Goal: Task Accomplishment & Management: Manage account settings

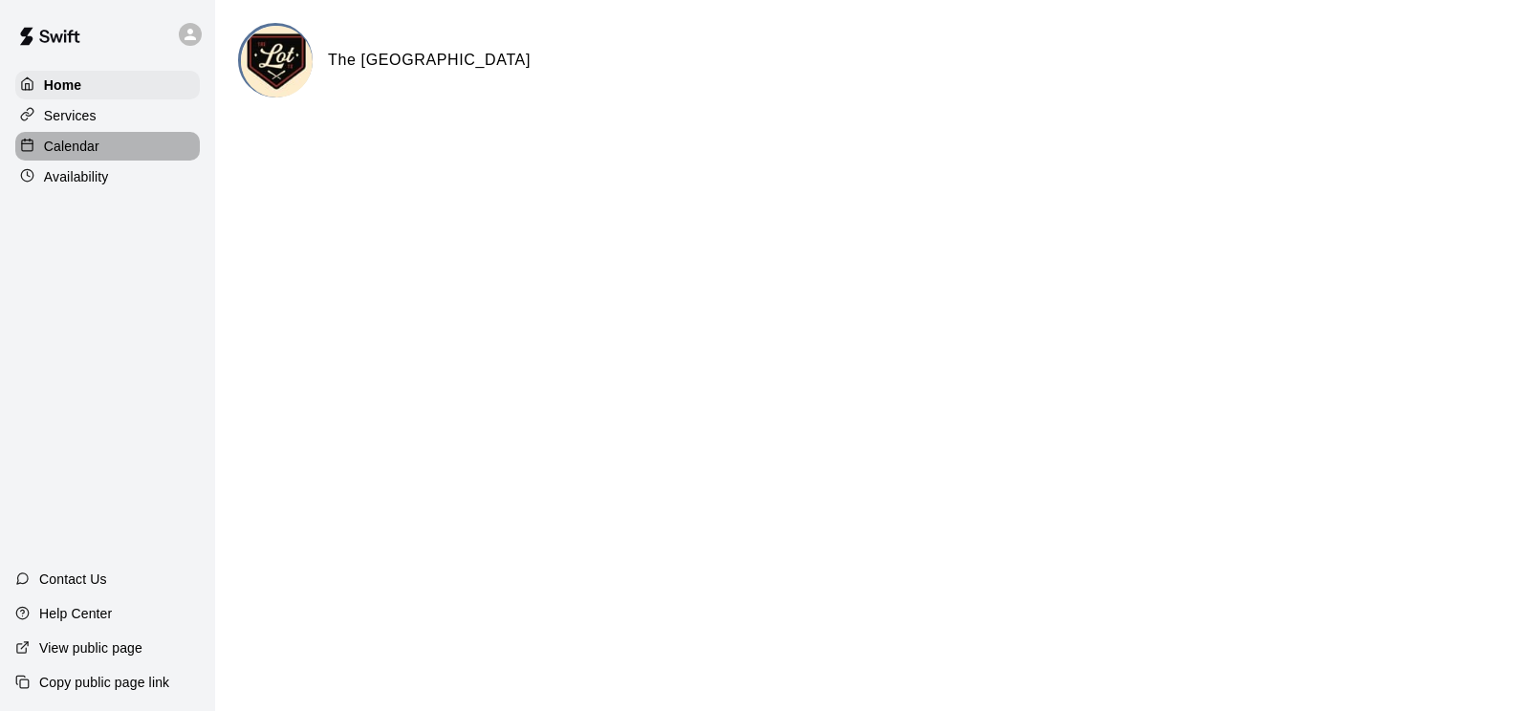
click at [74, 149] on p "Calendar" at bounding box center [71, 146] width 55 height 19
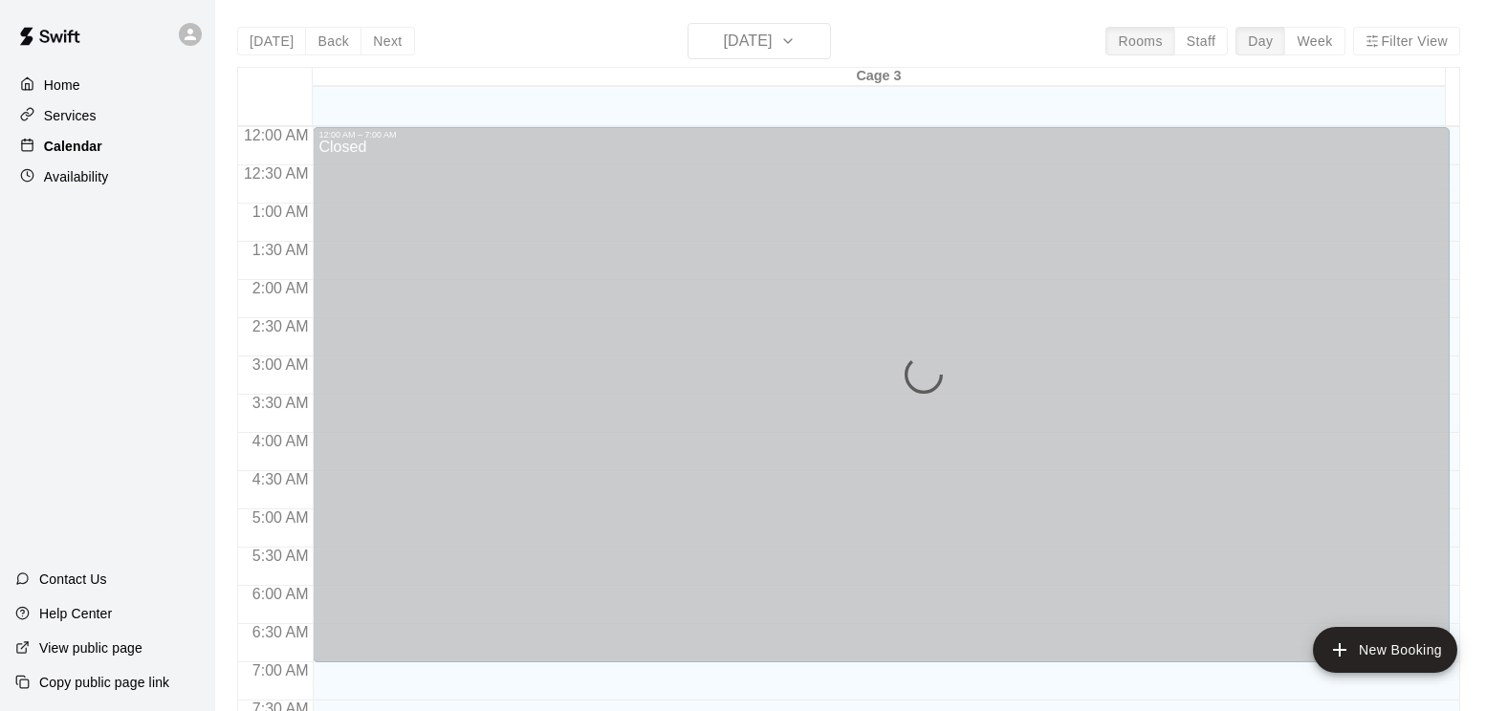
scroll to position [915, 0]
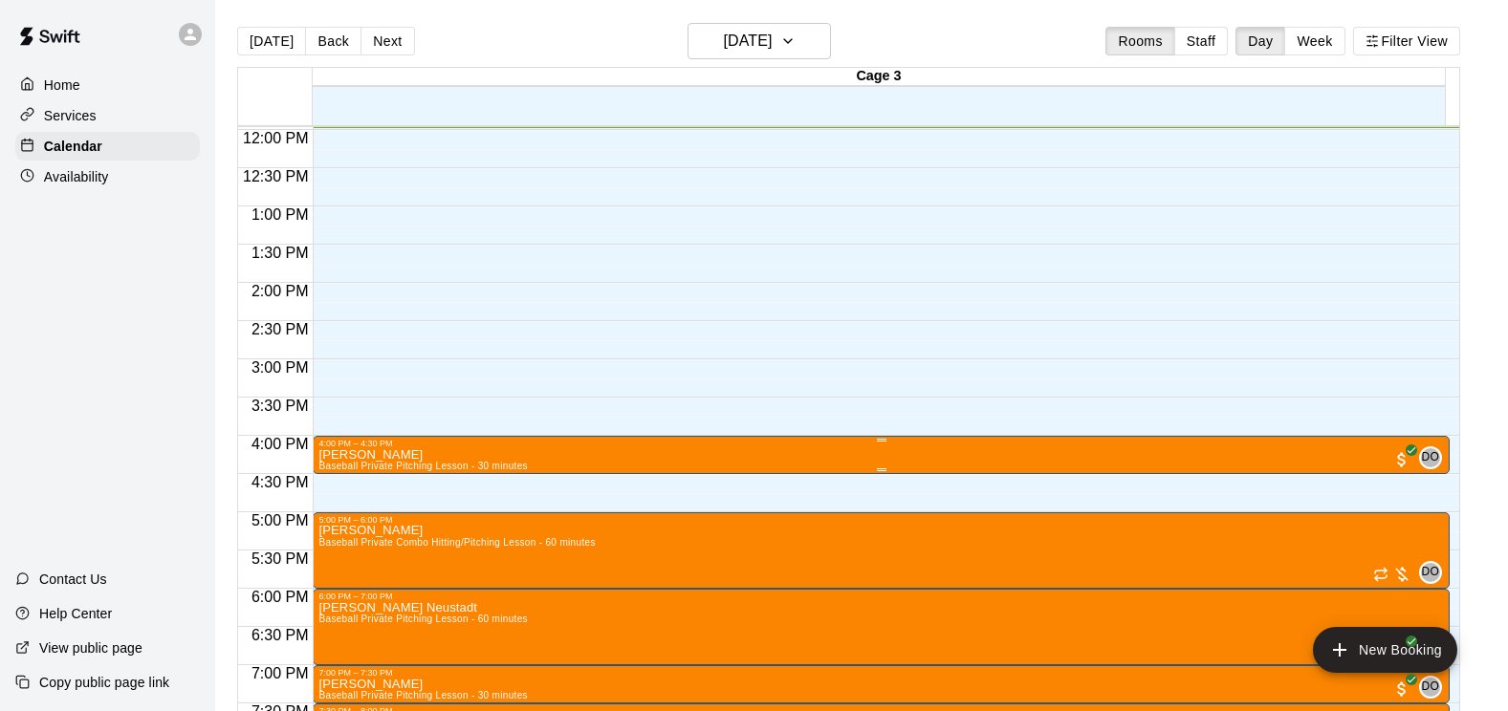
click at [525, 448] on div "4:00 PM – 4:30 PM" at bounding box center [880, 444] width 1124 height 10
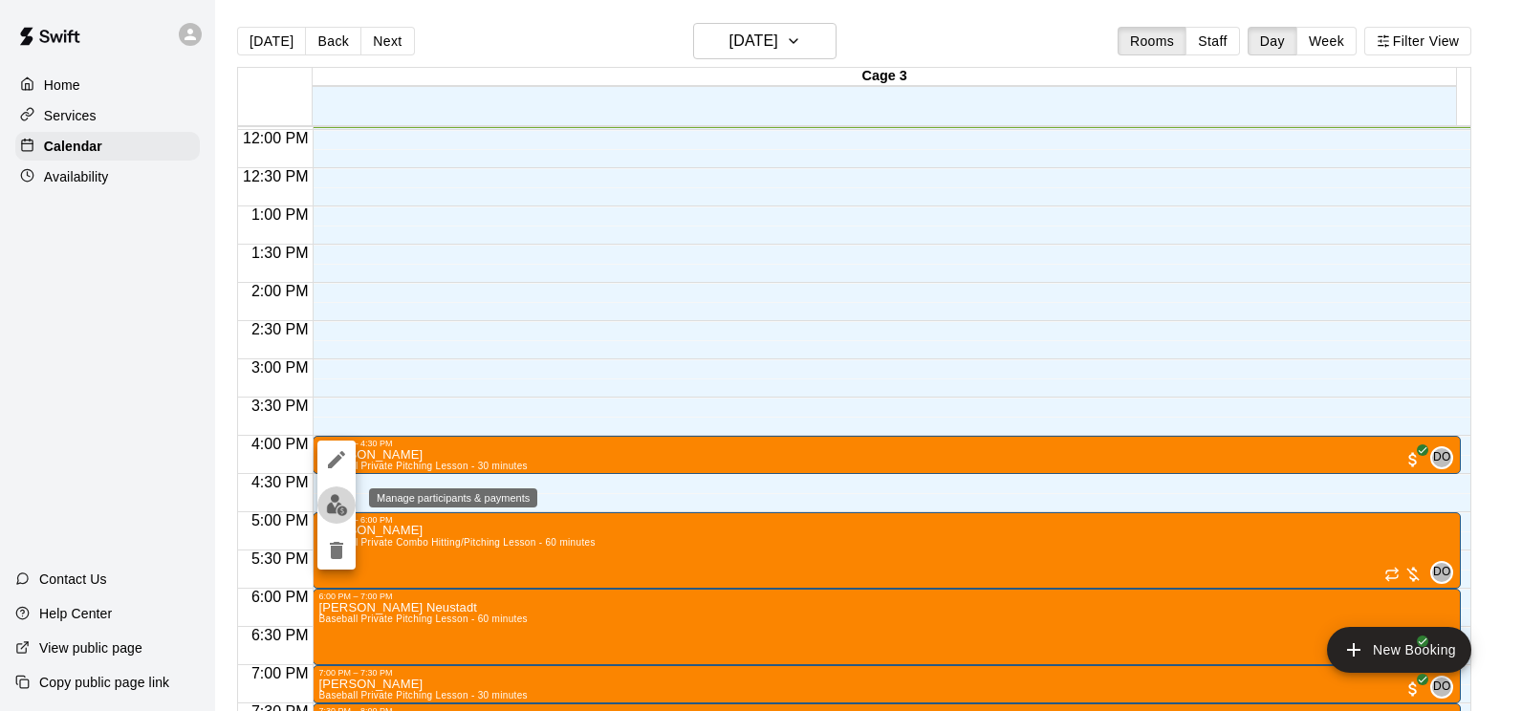
click at [336, 502] on img "edit" at bounding box center [337, 505] width 22 height 22
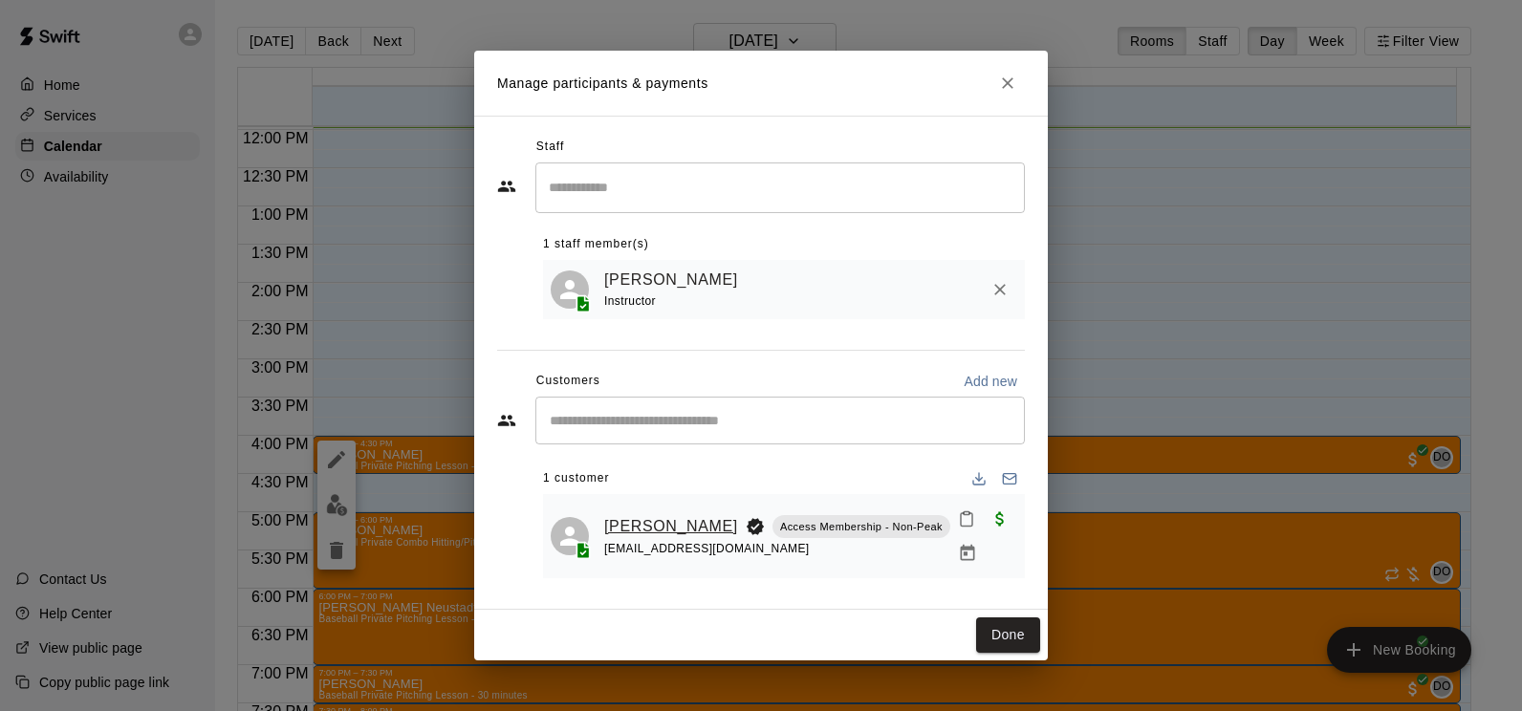
click at [644, 530] on link "[PERSON_NAME]" at bounding box center [671, 526] width 134 height 25
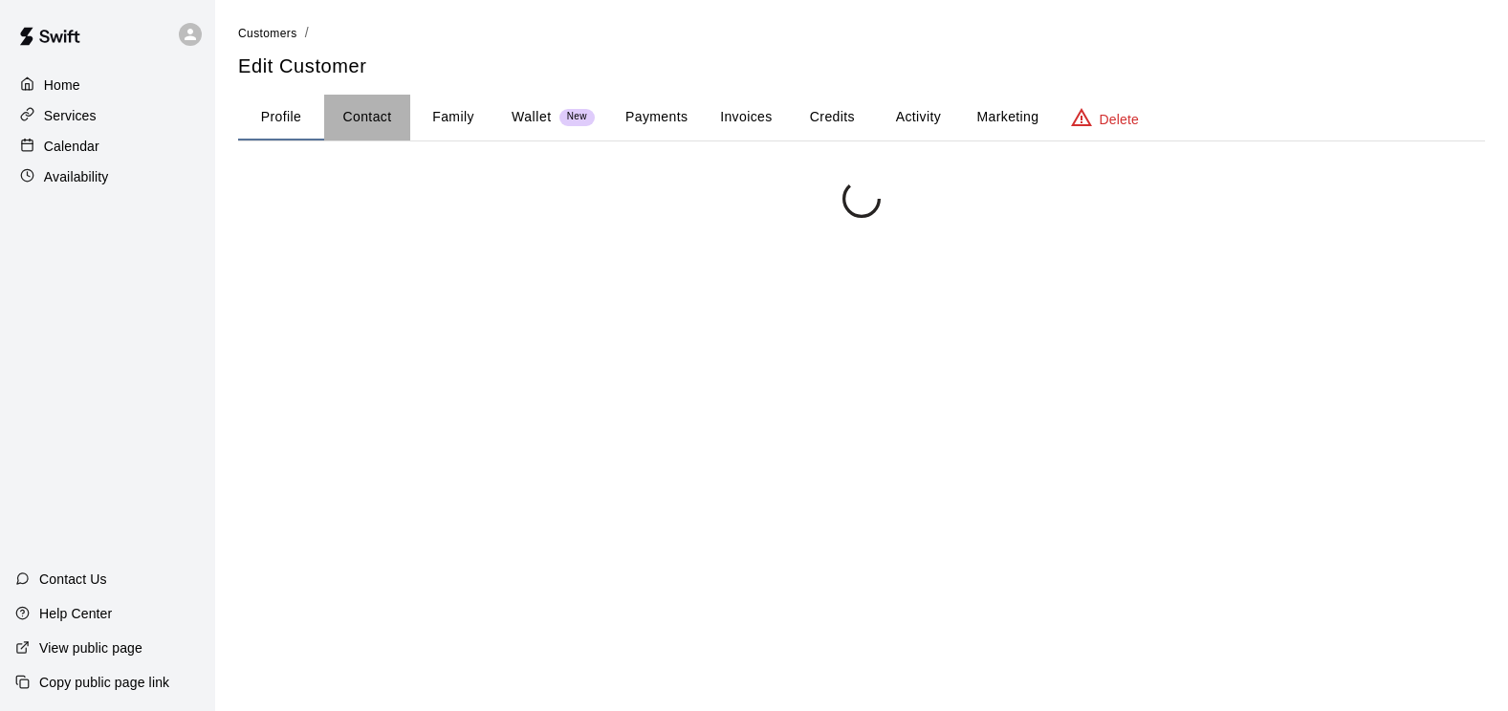
click at [364, 118] on button "Contact" at bounding box center [367, 118] width 86 height 46
click at [377, 120] on button "Contact" at bounding box center [367, 118] width 86 height 46
click at [379, 208] on div at bounding box center [861, 535] width 1247 height 711
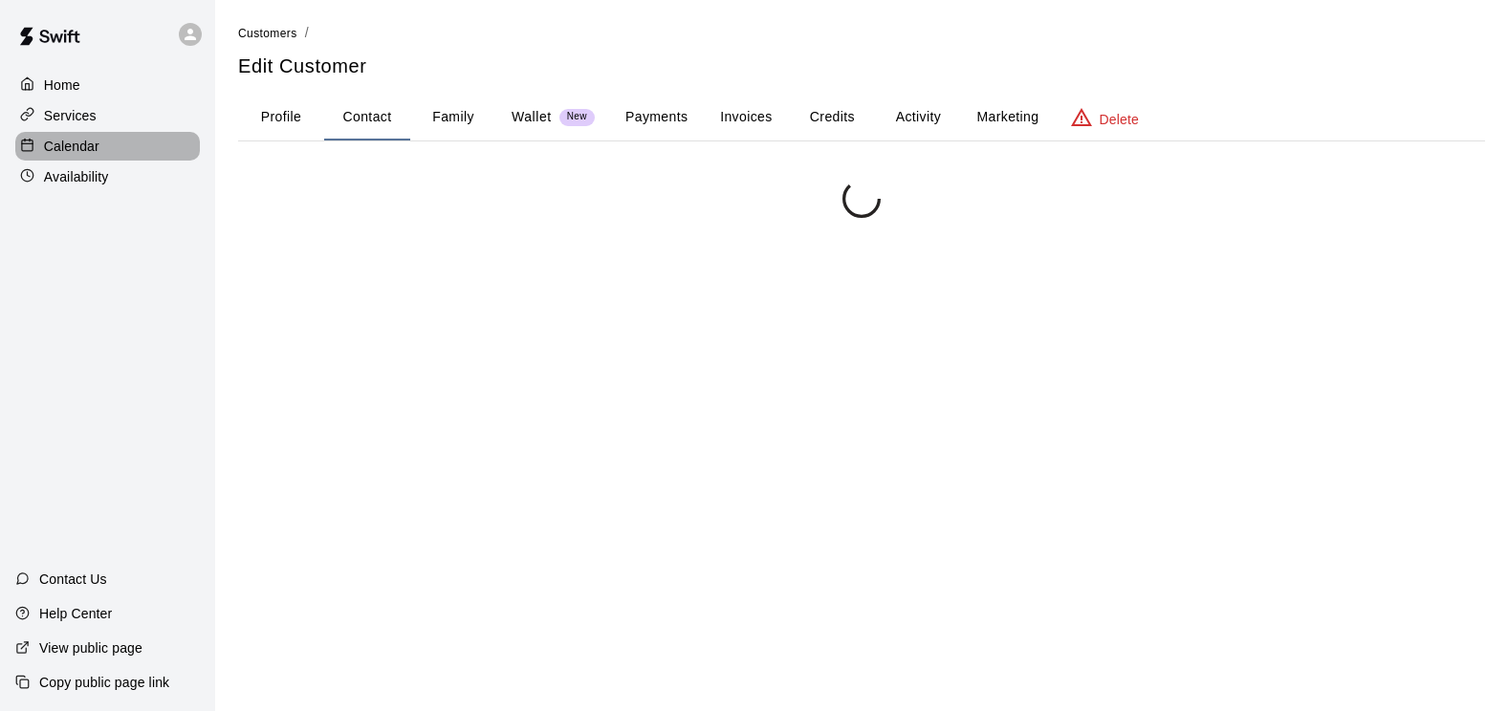
click at [69, 147] on p "Calendar" at bounding box center [71, 146] width 55 height 19
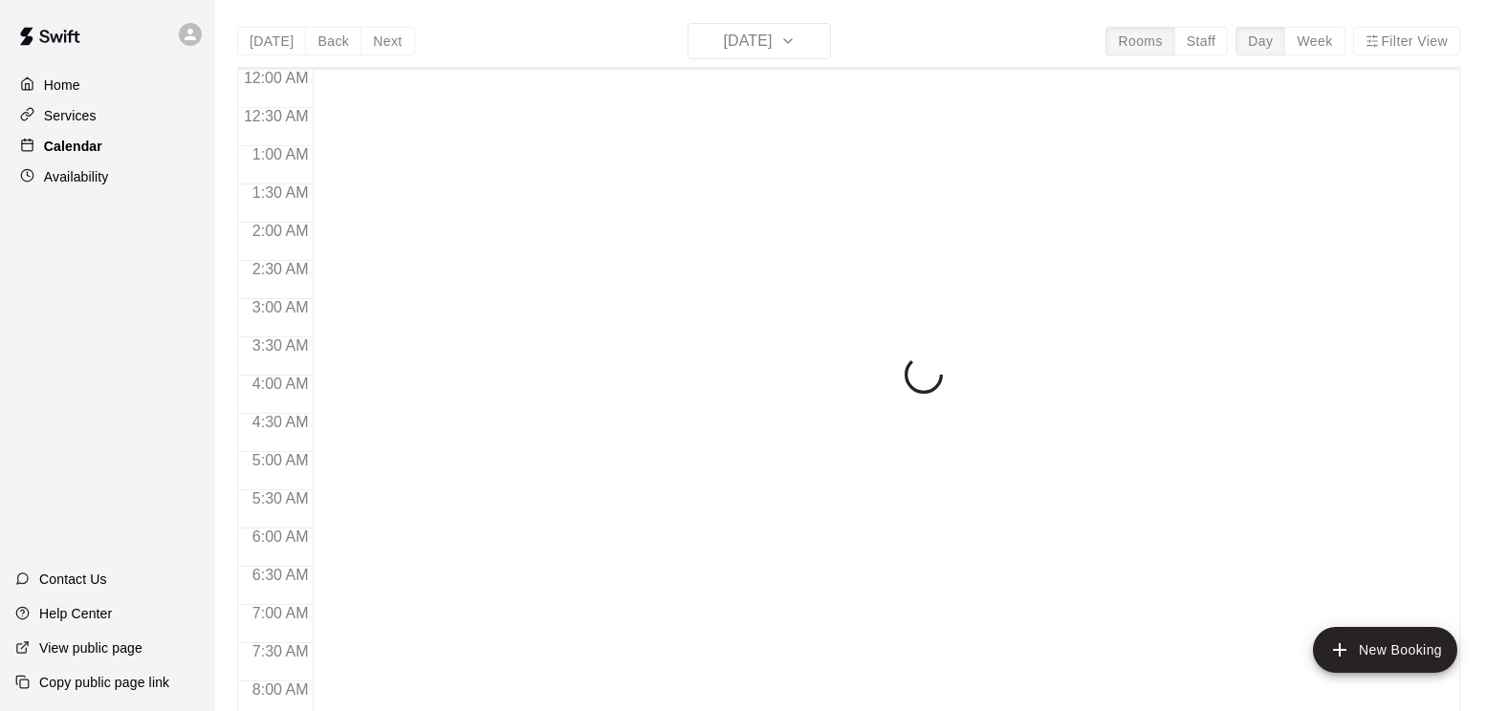
scroll to position [929, 0]
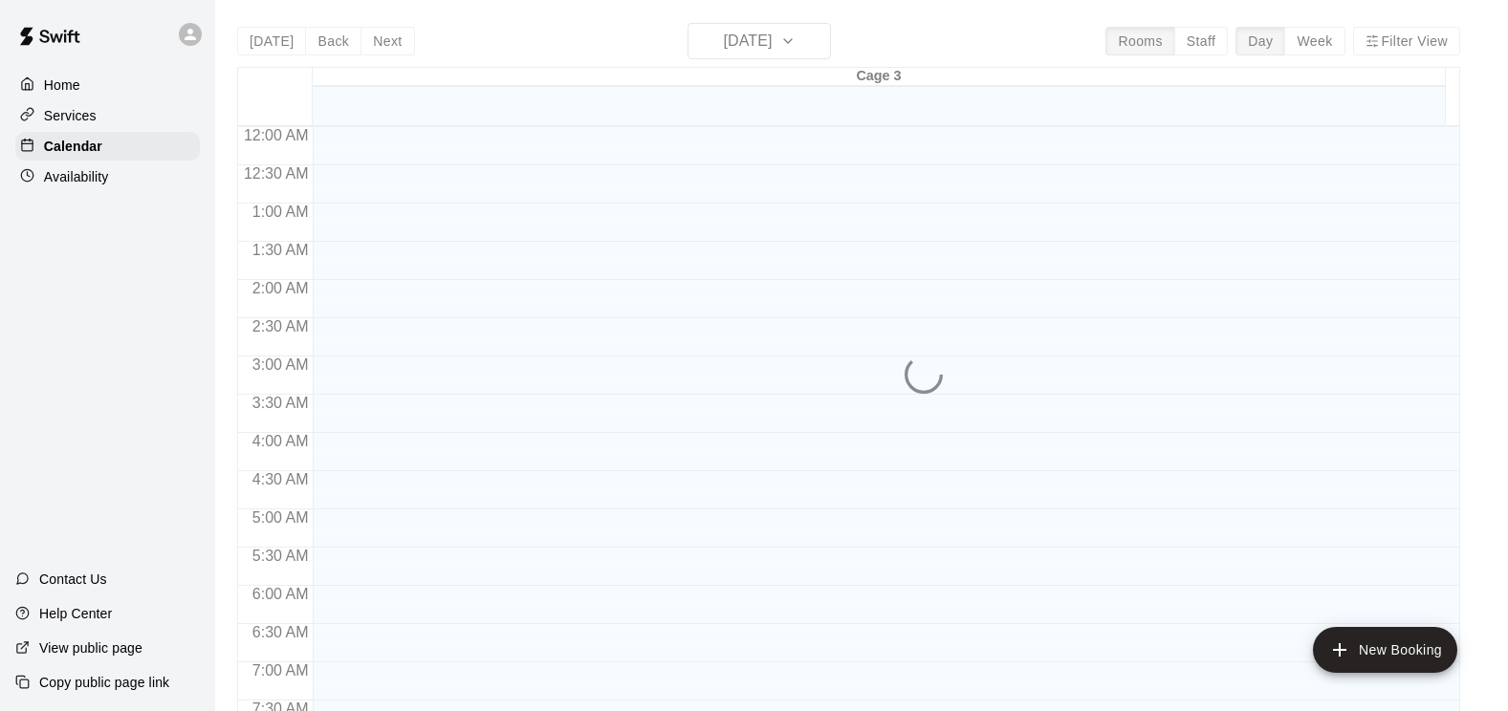
scroll to position [967, 0]
